Goal: Use online tool/utility: Utilize a website feature to perform a specific function

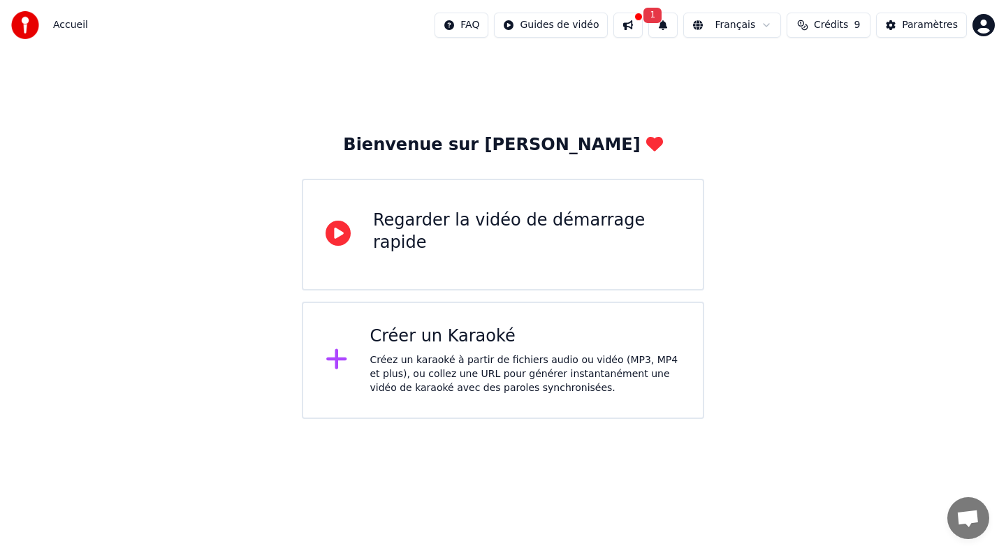
click at [441, 358] on div "Créez un karaoké à partir de fichiers audio ou vidéo (MP3, MP4 et plus), ou col…" at bounding box center [525, 375] width 311 height 42
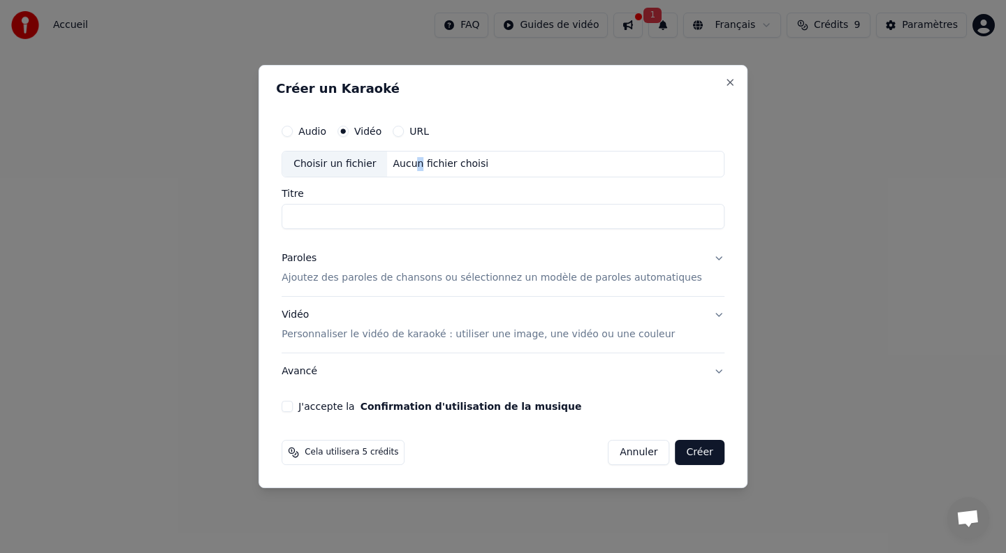
click at [425, 166] on div "Aucun fichier choisi" at bounding box center [441, 164] width 107 height 14
click at [293, 407] on button "J'accepte la Confirmation d'utilisation de la musique" at bounding box center [287, 406] width 11 height 11
type input "**********"
click at [543, 332] on p "Personnaliser le vidéo de karaoké : utiliser une image, une vidéo ou une couleur" at bounding box center [478, 335] width 393 height 14
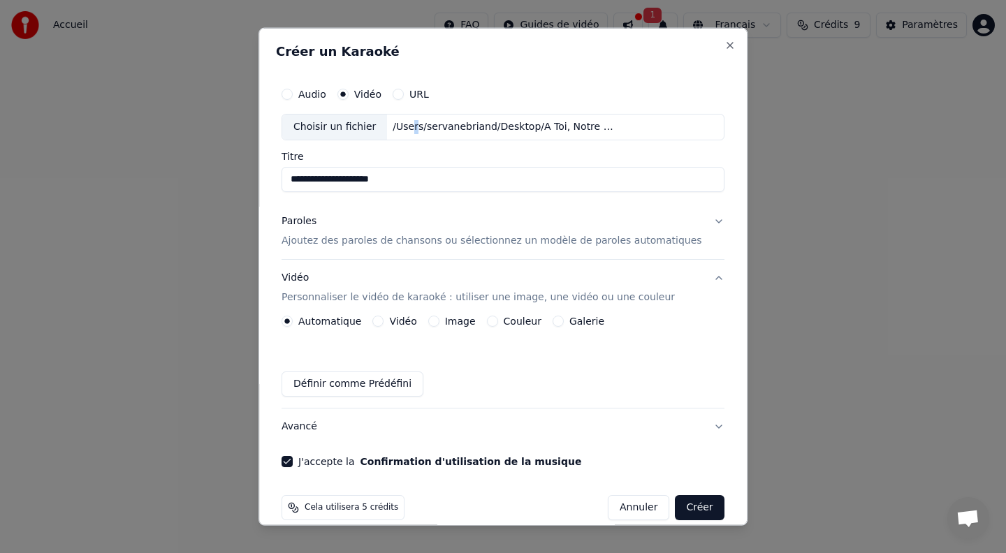
click at [440, 319] on button "Image" at bounding box center [433, 321] width 11 height 11
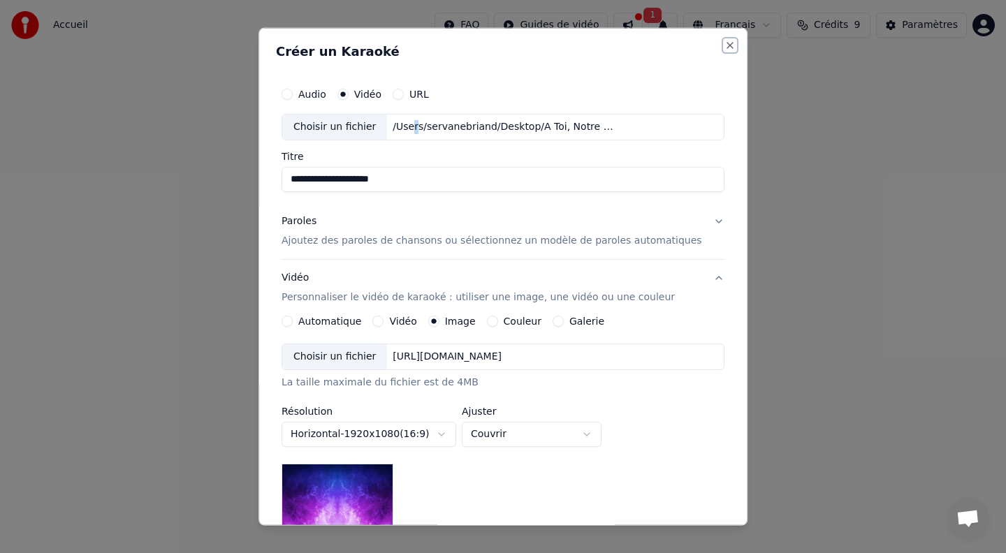
click at [725, 46] on button "Close" at bounding box center [730, 45] width 11 height 11
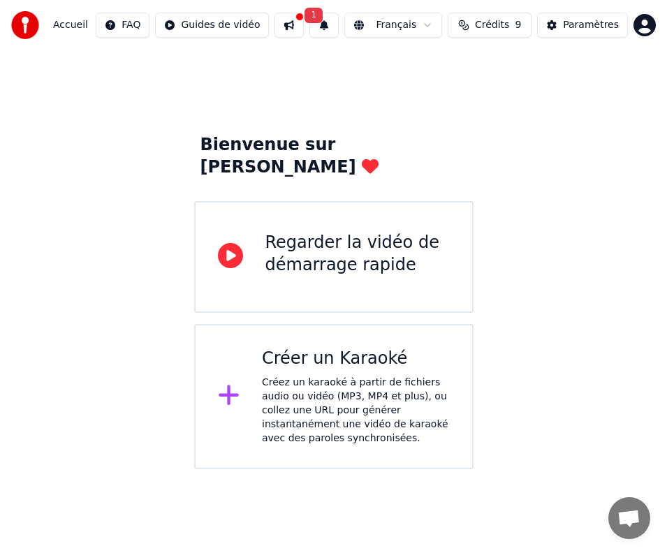
click at [347, 376] on div "Créez un karaoké à partir de fichiers audio ou vidéo (MP3, MP4 et plus), ou col…" at bounding box center [356, 411] width 188 height 70
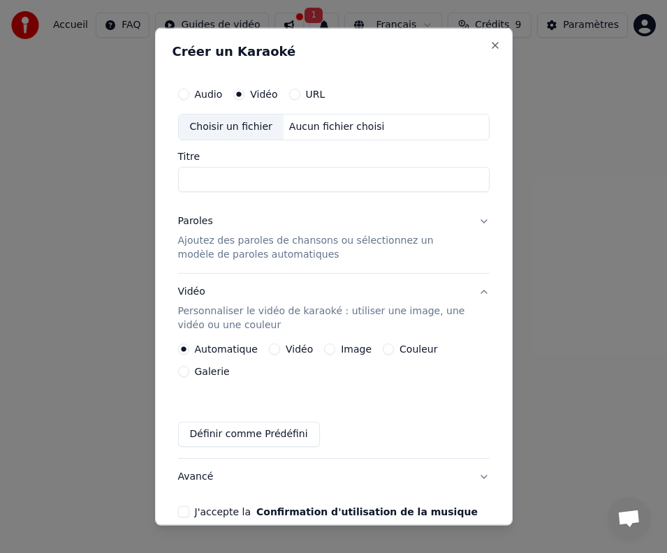
click at [257, 128] on div "Choisir un fichier" at bounding box center [231, 127] width 105 height 25
type input "**********"
click at [327, 348] on button "Image" at bounding box center [329, 348] width 11 height 11
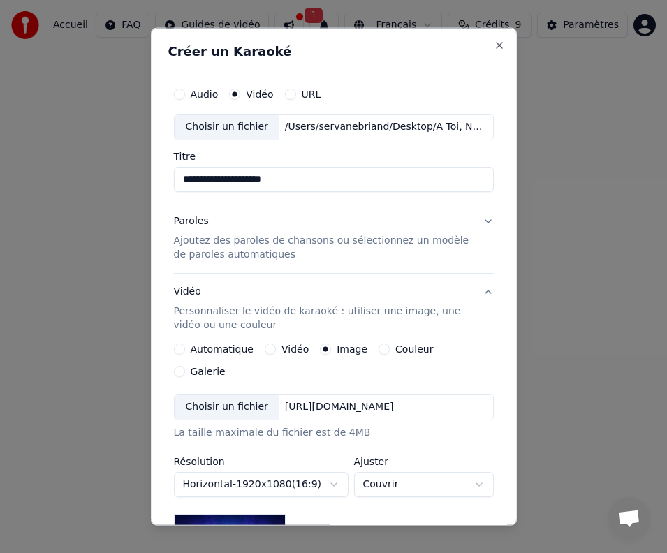
scroll to position [89, 0]
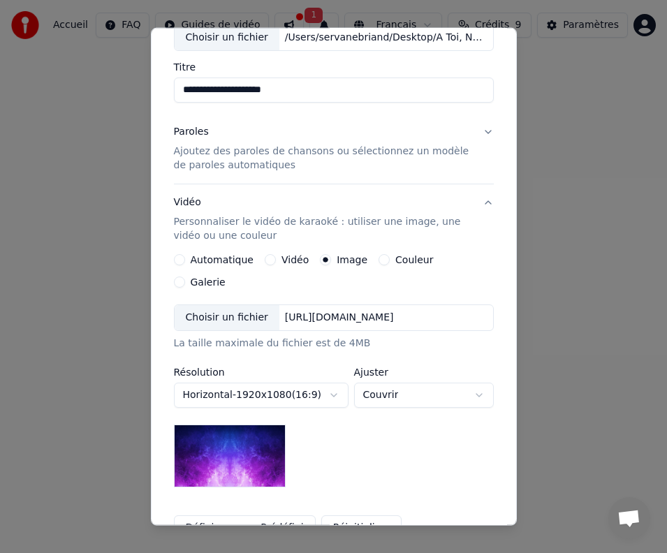
click at [251, 305] on div "Choisir un fichier" at bounding box center [227, 317] width 105 height 25
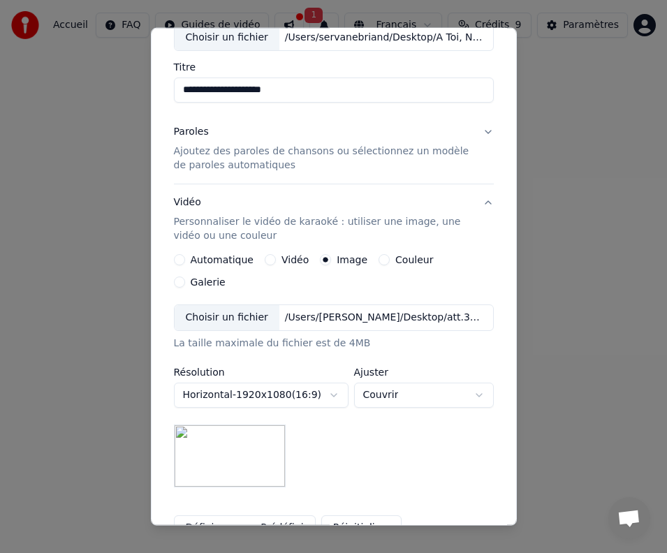
scroll to position [229, 0]
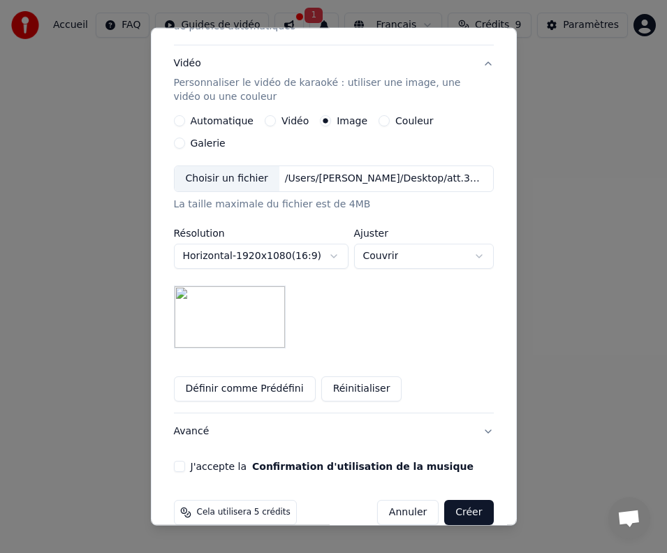
click at [177, 461] on button "J'accepte la Confirmation d'utilisation de la musique" at bounding box center [179, 466] width 11 height 11
click at [463, 500] on button "Créer" at bounding box center [468, 512] width 49 height 25
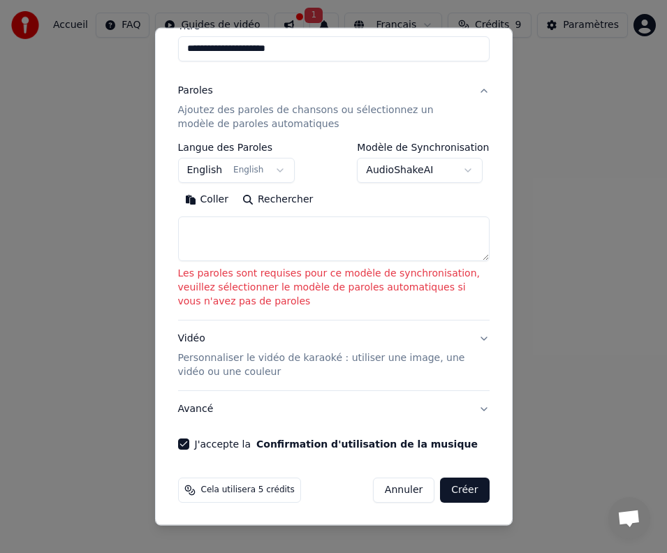
scroll to position [131, 0]
click at [333, 227] on textarea at bounding box center [334, 239] width 312 height 45
click at [409, 489] on button "Annuler" at bounding box center [403, 489] width 61 height 25
select select
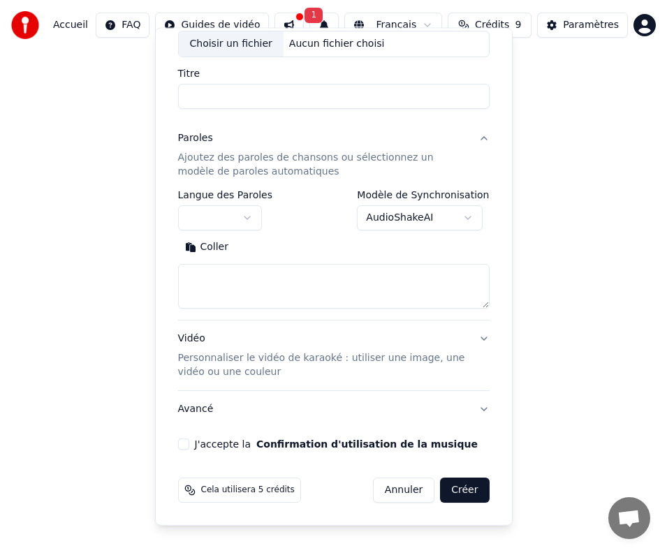
scroll to position [83, 0]
